Goal: Task Accomplishment & Management: Use online tool/utility

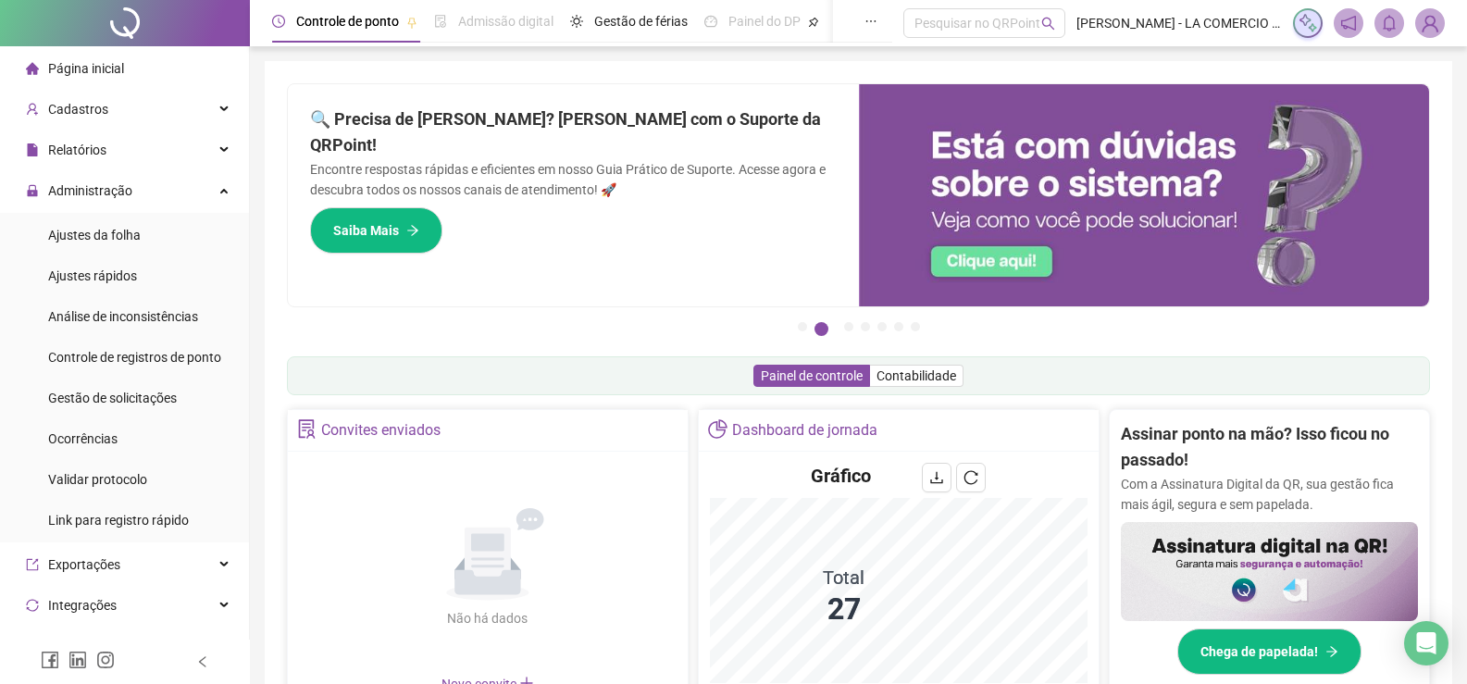
scroll to position [36, 0]
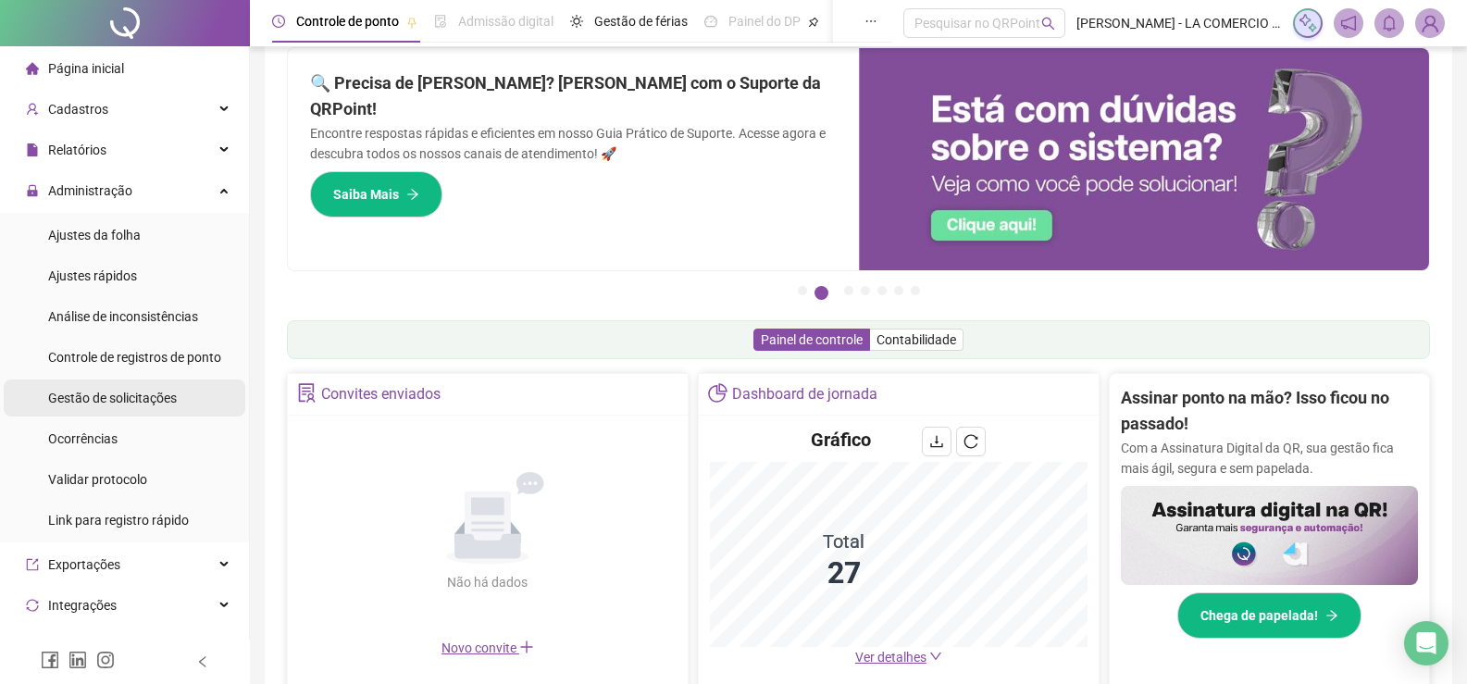
click at [154, 406] on div "Gestão de solicitações" at bounding box center [112, 397] width 129 height 37
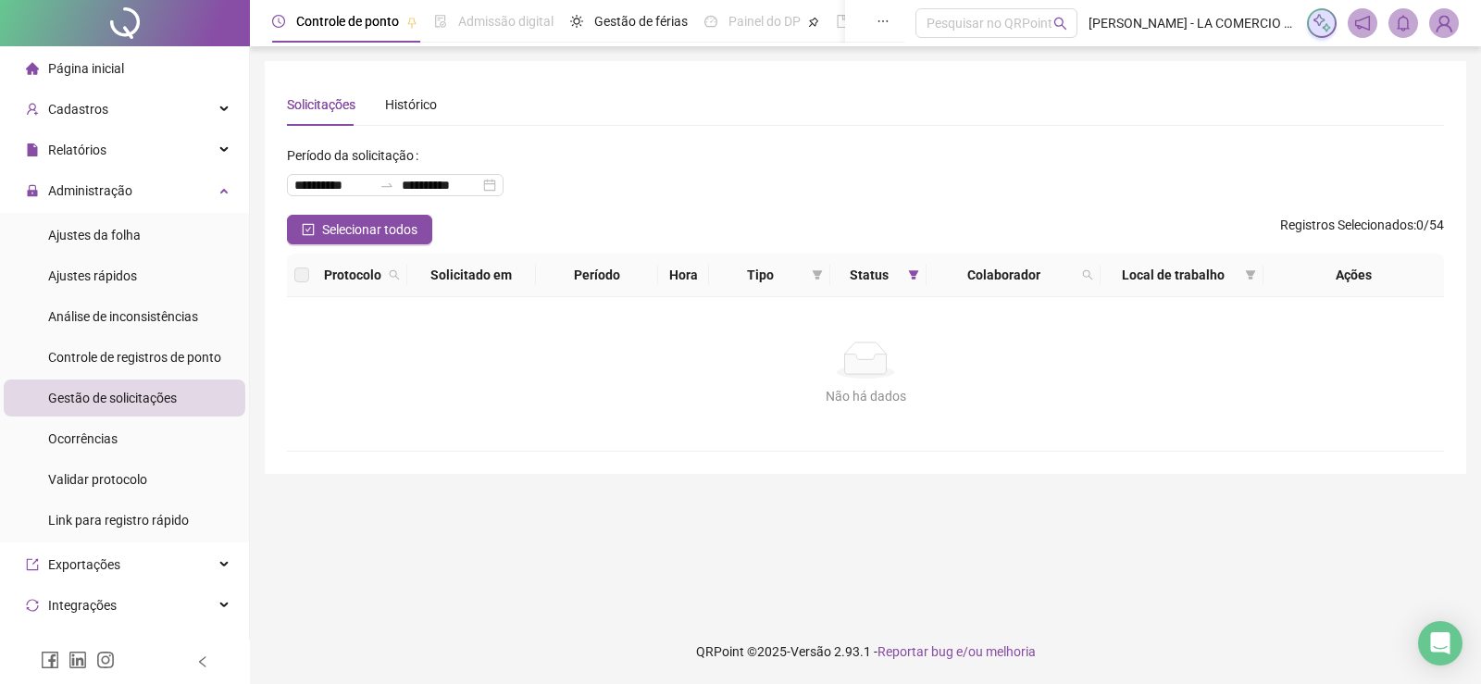
click at [138, 69] on li "Página inicial" at bounding box center [125, 68] width 242 height 37
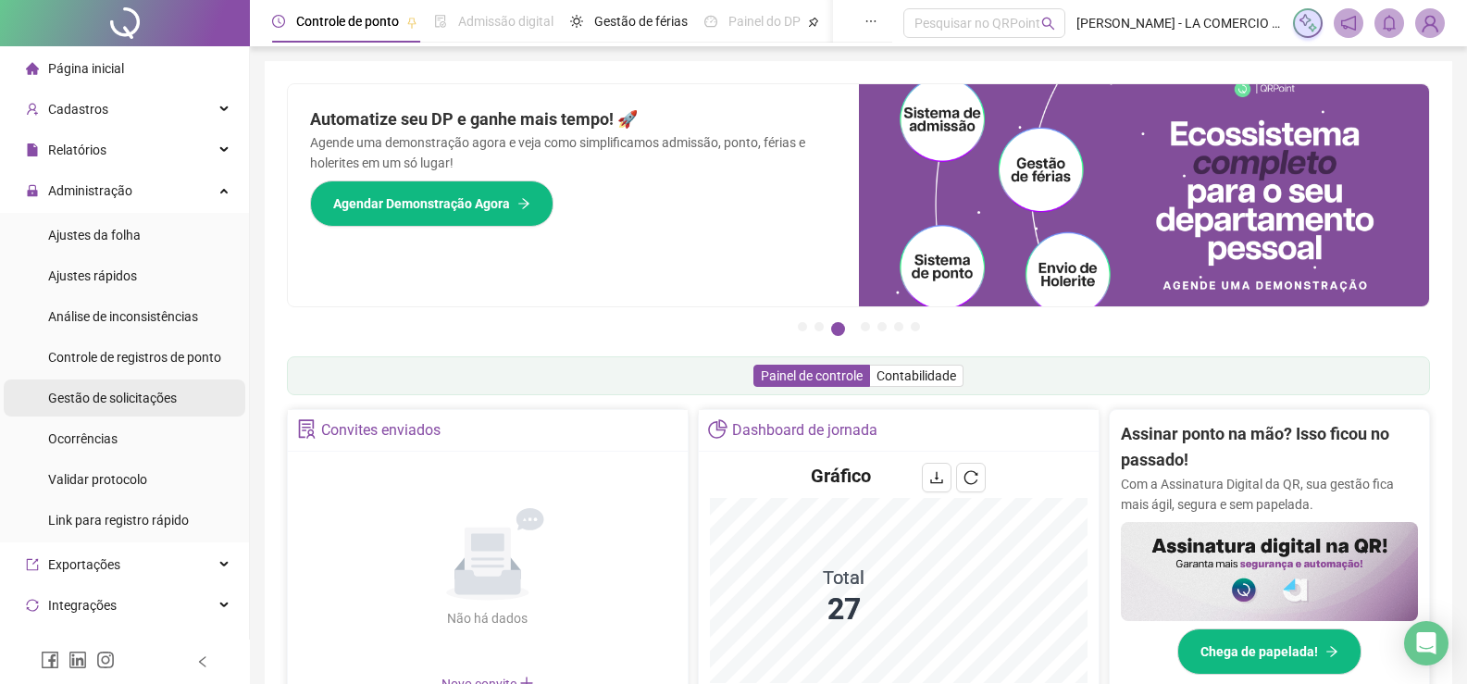
click at [107, 402] on span "Gestão de solicitações" at bounding box center [112, 397] width 129 height 15
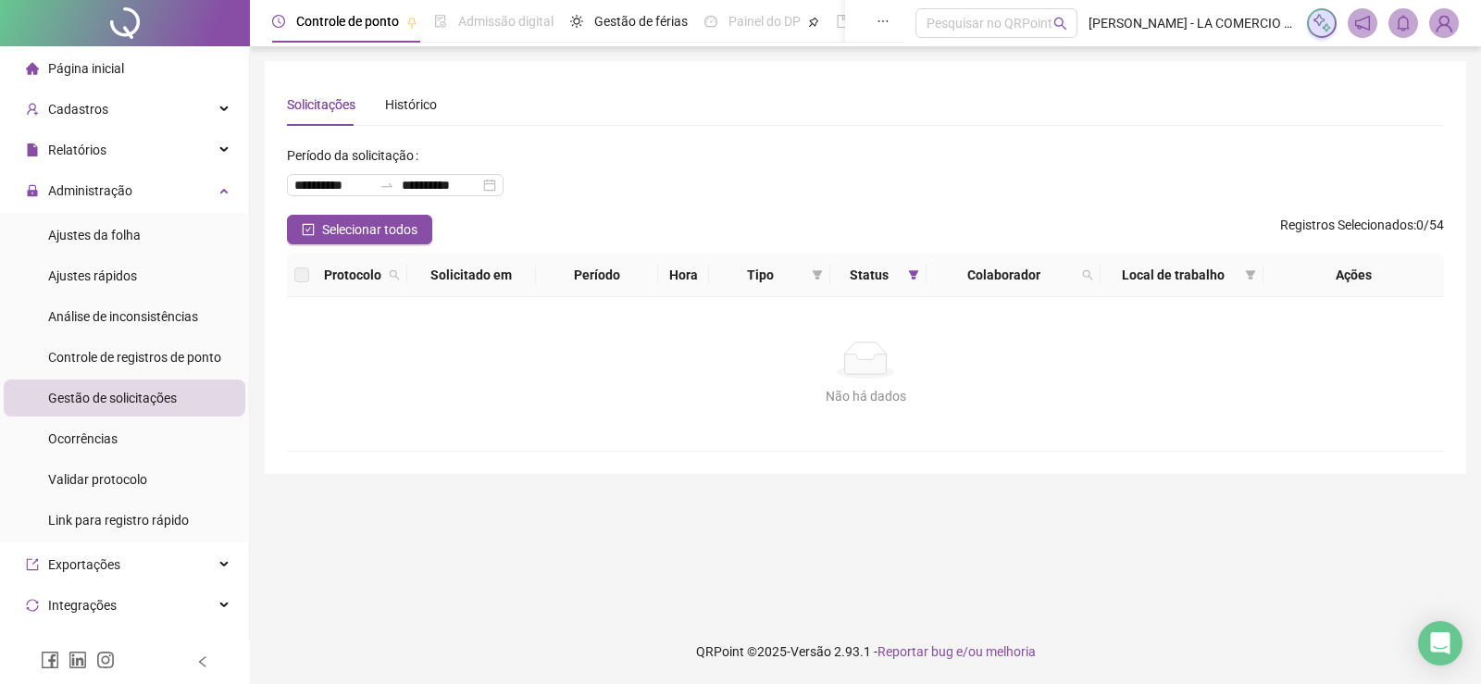
click at [78, 66] on span "Página inicial" at bounding box center [86, 68] width 76 height 15
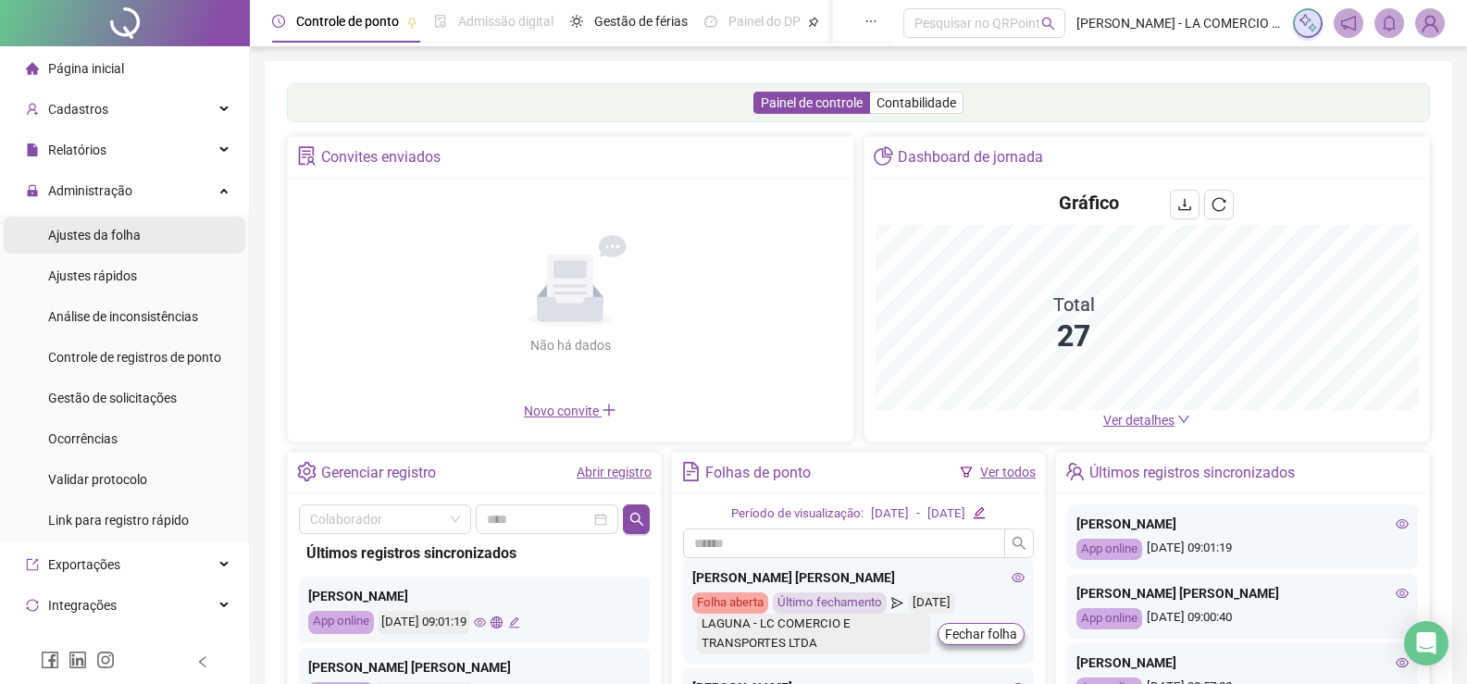
click at [103, 225] on div "Ajustes da folha" at bounding box center [94, 235] width 93 height 37
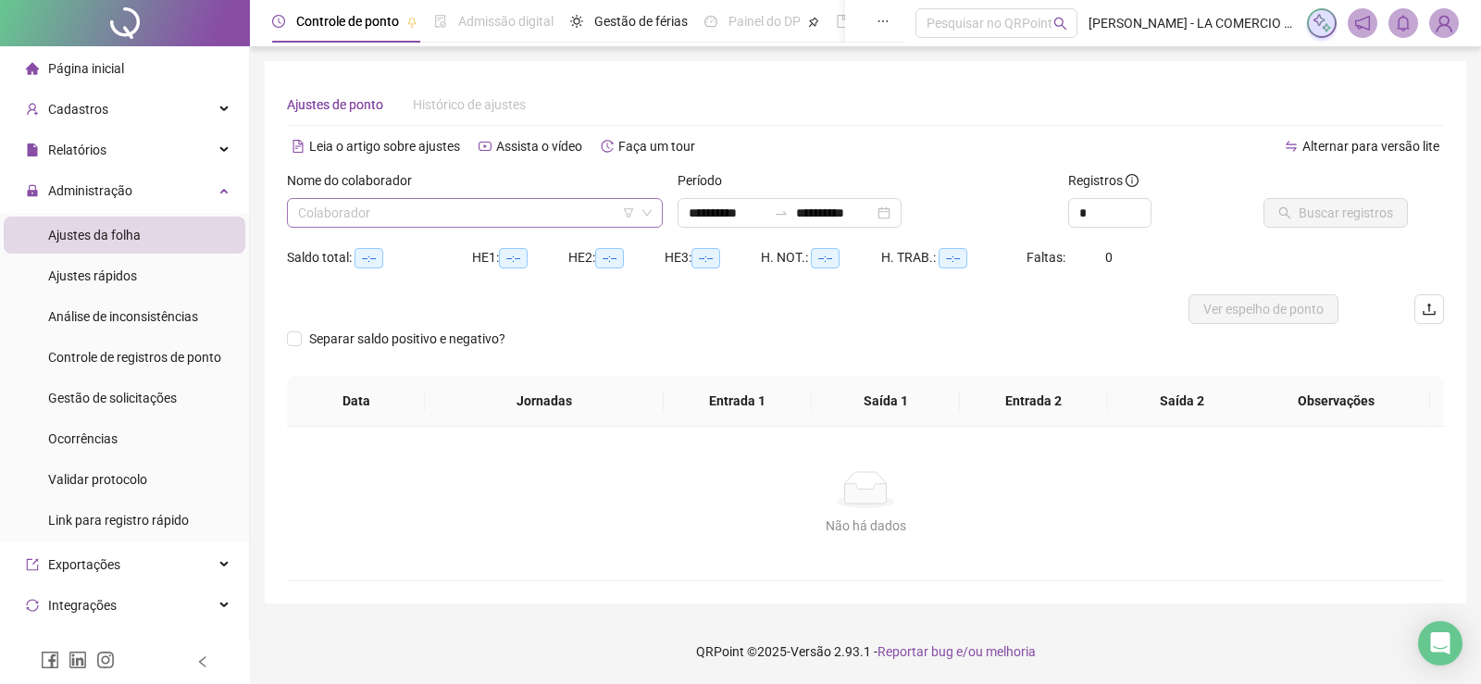
type input "**********"
click at [360, 226] on input "search" at bounding box center [466, 213] width 337 height 28
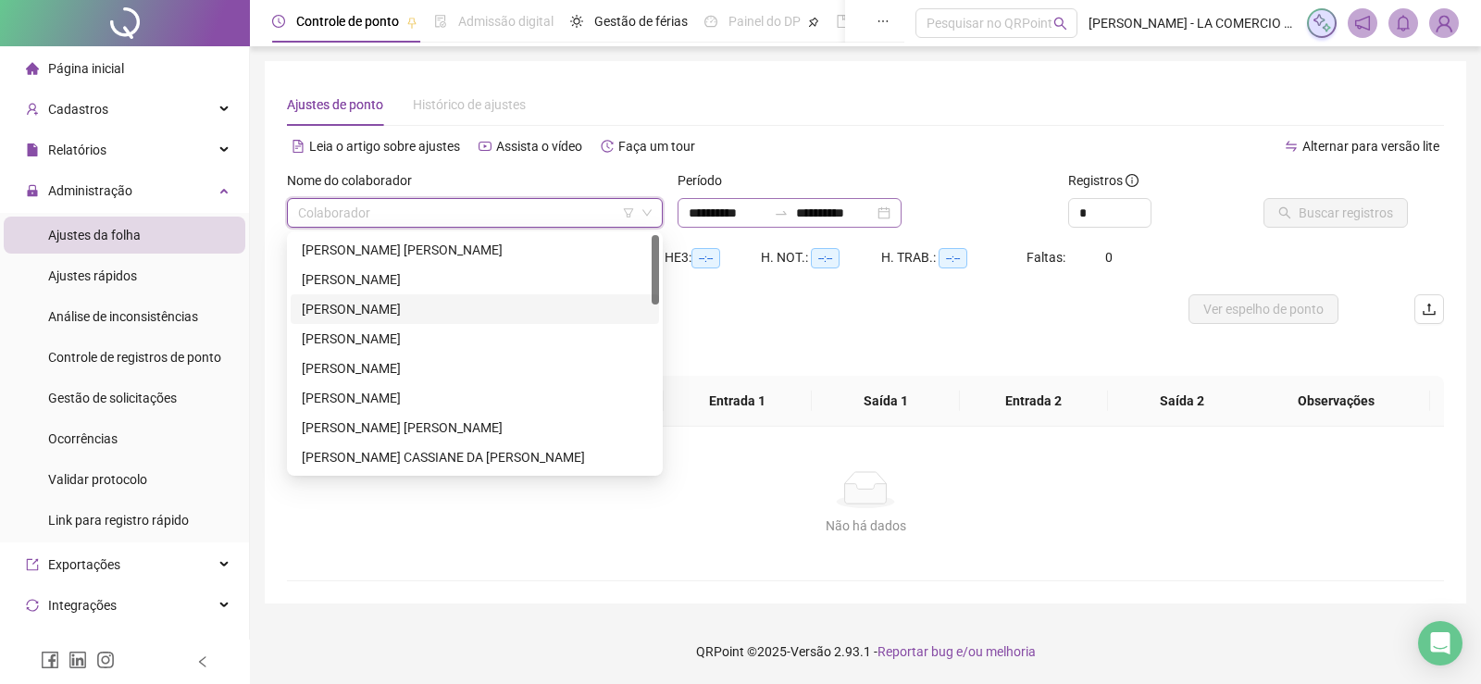
drag, startPoint x: 359, startPoint y: 314, endPoint x: 768, endPoint y: 219, distance: 419.8
click at [359, 315] on div "[PERSON_NAME]" at bounding box center [475, 309] width 346 height 20
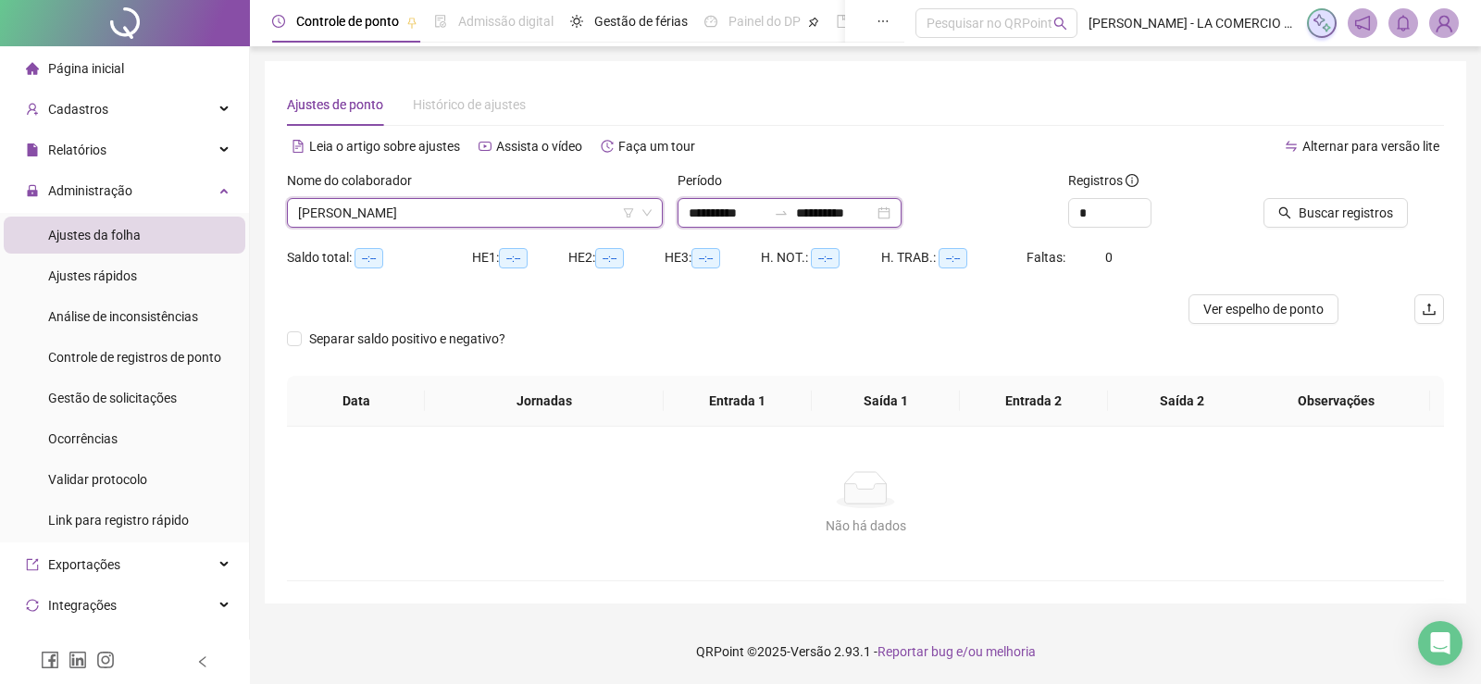
click at [766, 212] on input "**********" at bounding box center [727, 213] width 78 height 20
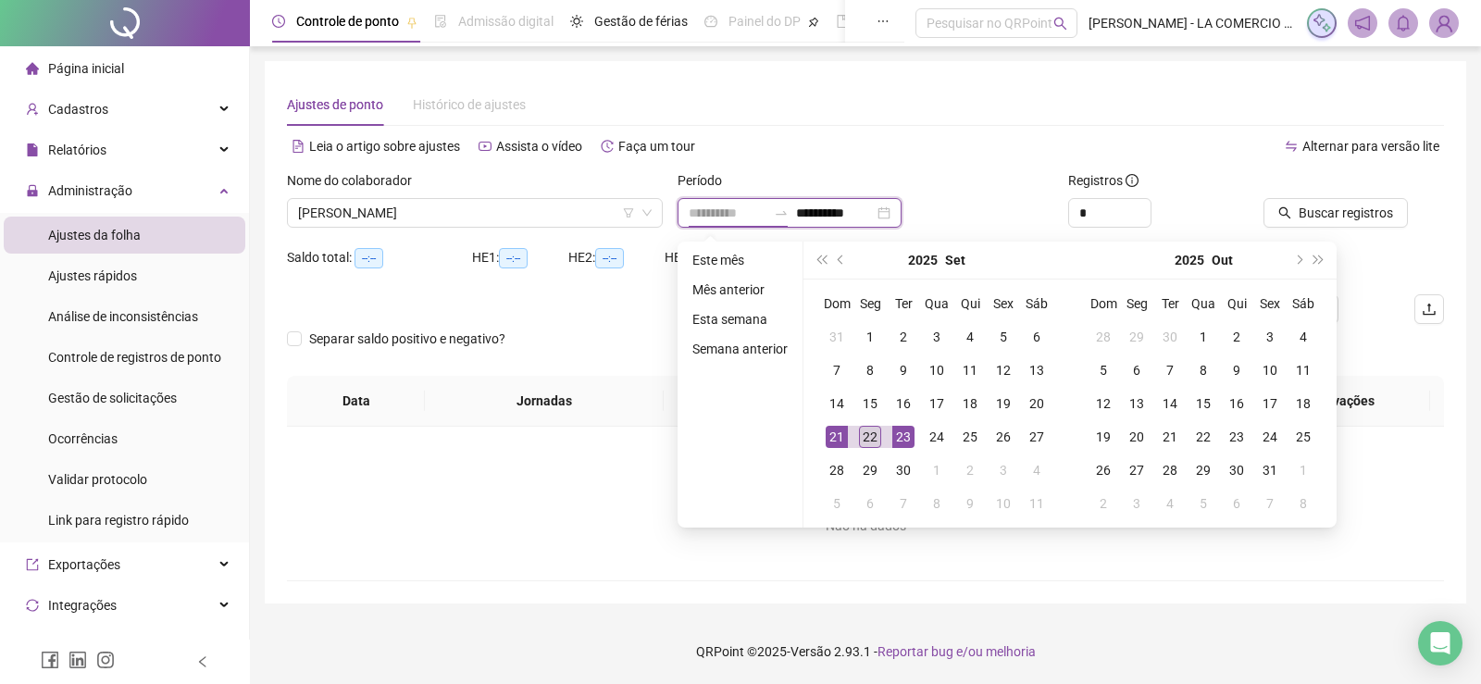
type input "**********"
click at [864, 428] on div "22" at bounding box center [870, 437] width 22 height 22
drag, startPoint x: 864, startPoint y: 428, endPoint x: 1085, endPoint y: 341, distance: 238.0
click at [864, 429] on div "22" at bounding box center [870, 437] width 22 height 22
type input "**********"
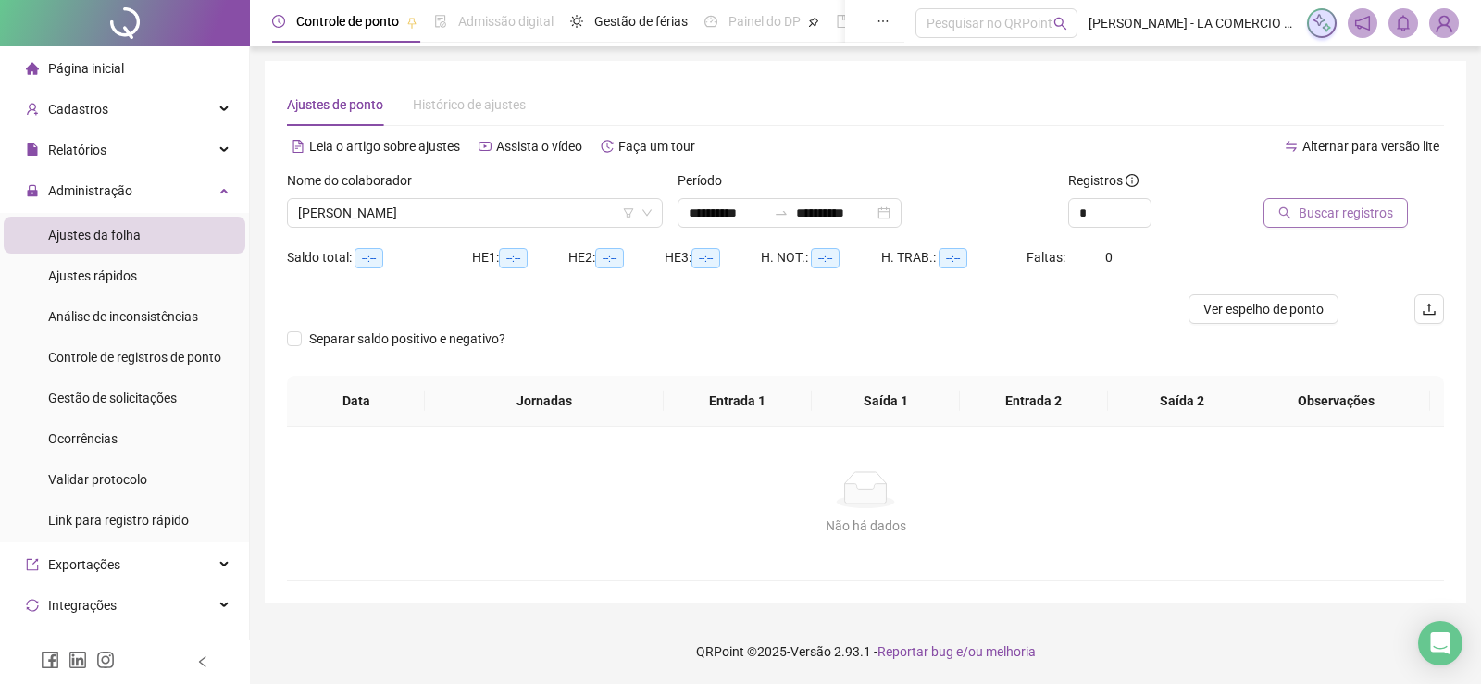
click at [1308, 221] on span "Buscar registros" at bounding box center [1345, 213] width 94 height 20
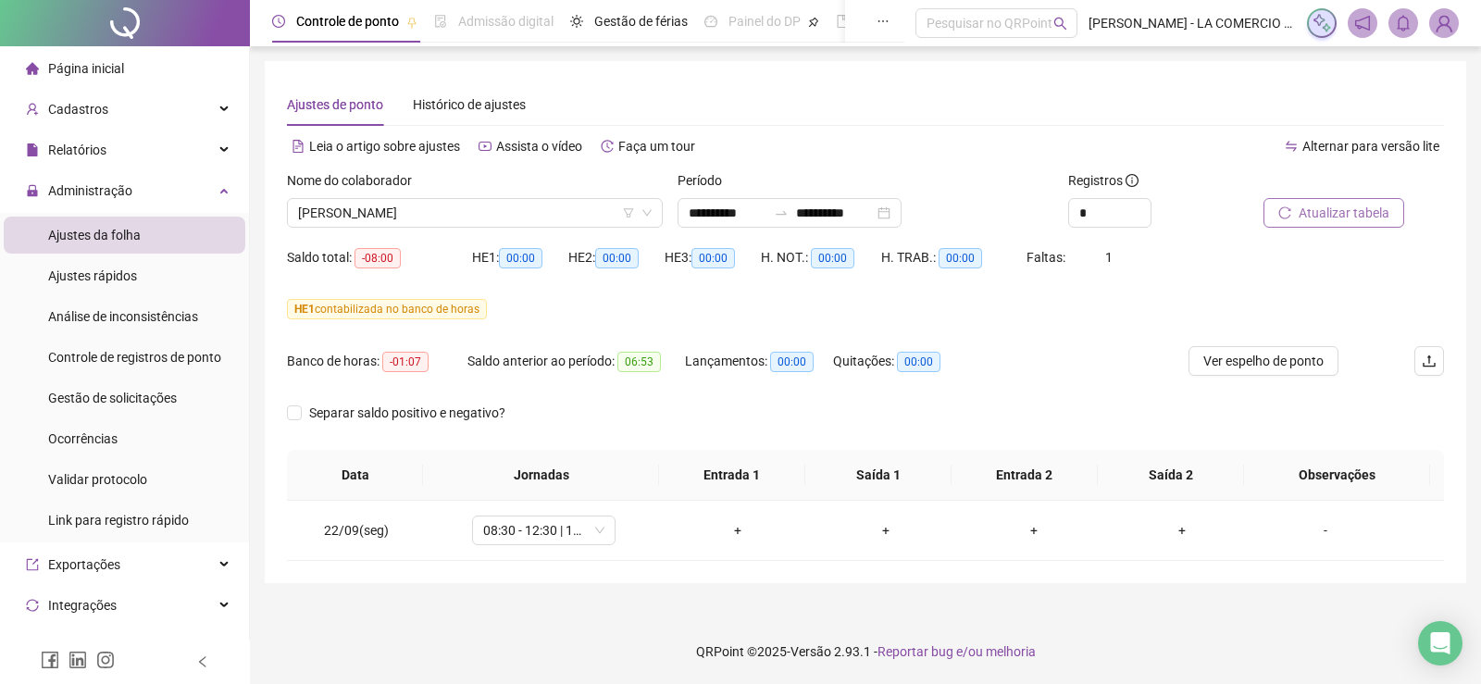
click at [1308, 221] on span "Atualizar tabela" at bounding box center [1343, 213] width 91 height 20
click at [109, 403] on span "Gestão de solicitações" at bounding box center [112, 397] width 129 height 15
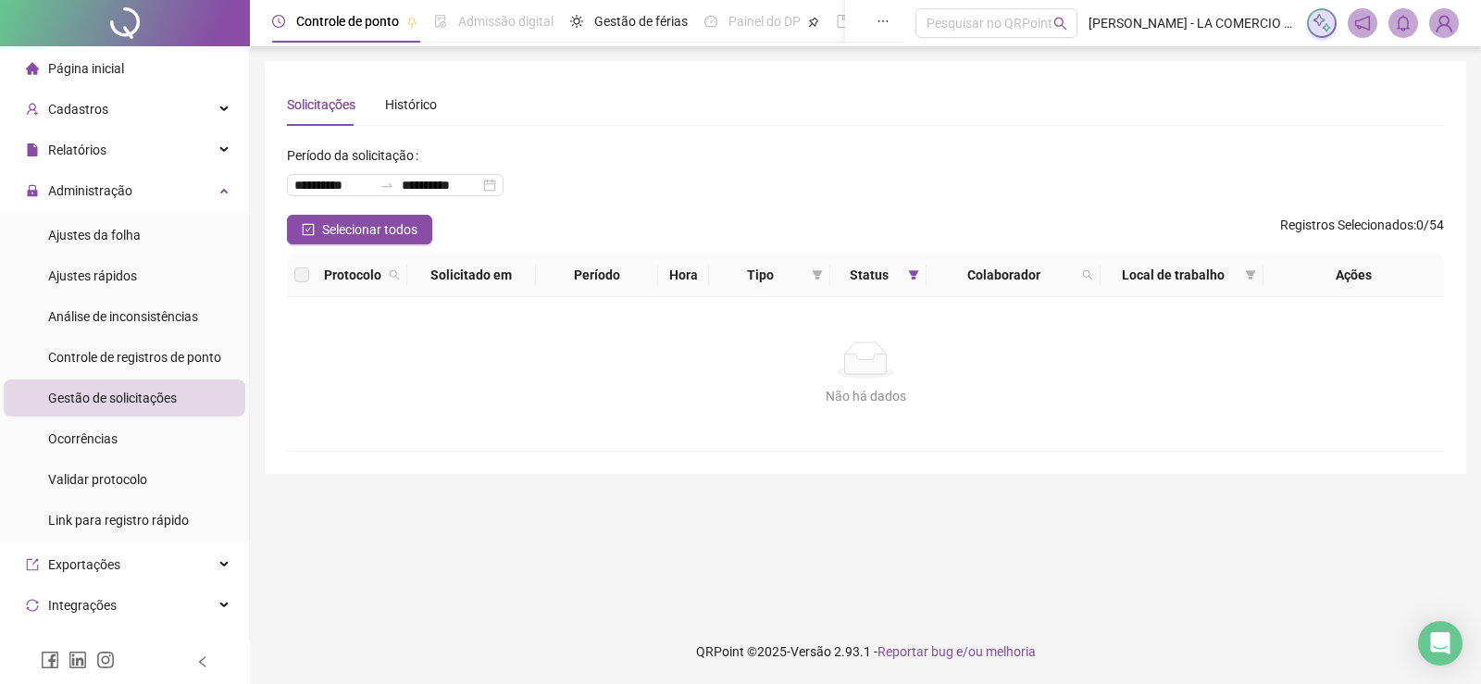
click at [120, 71] on span "Página inicial" at bounding box center [86, 68] width 76 height 15
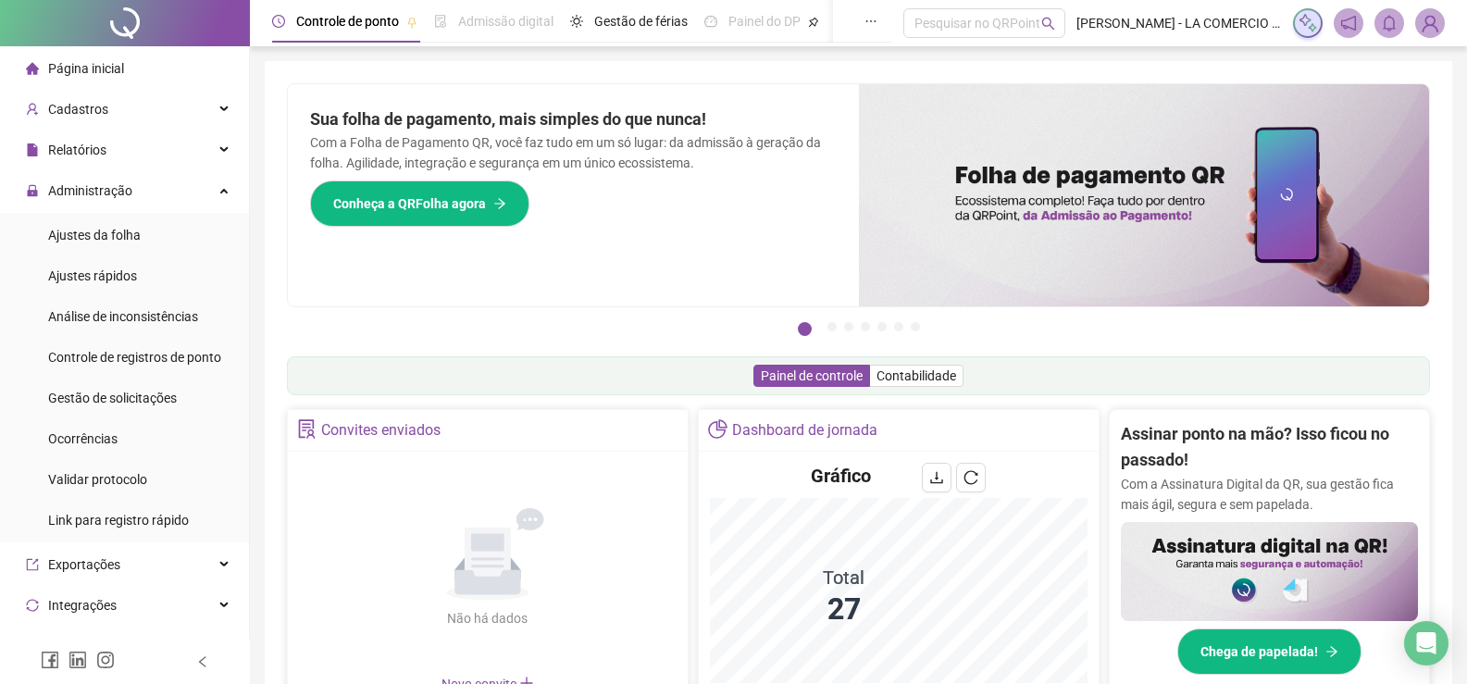
click at [75, 61] on span "Página inicial" at bounding box center [86, 68] width 76 height 15
